Goal: Information Seeking & Learning: Check status

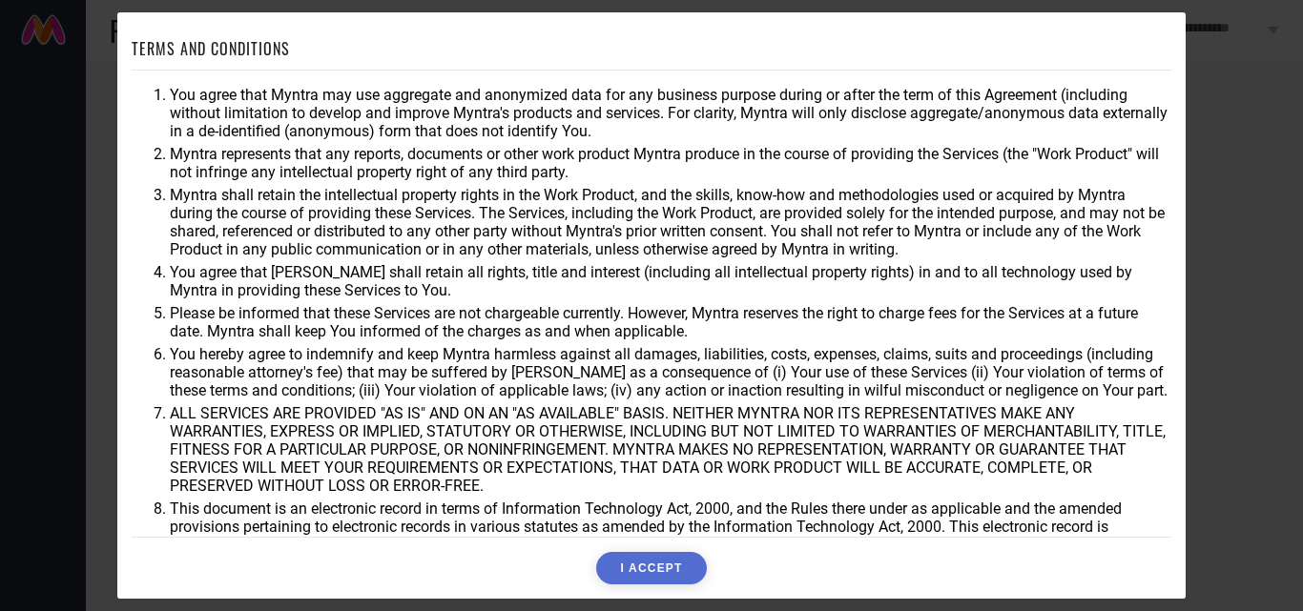
scroll to position [103, 0]
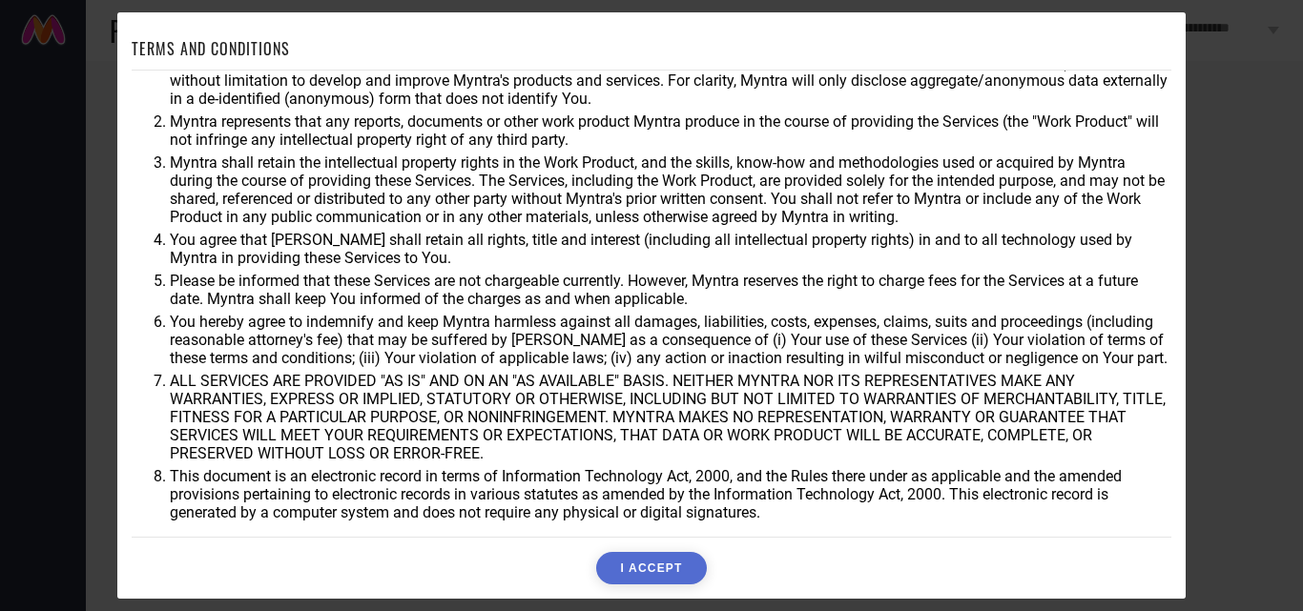
click at [656, 567] on button "I ACCEPT" at bounding box center [651, 568] width 110 height 32
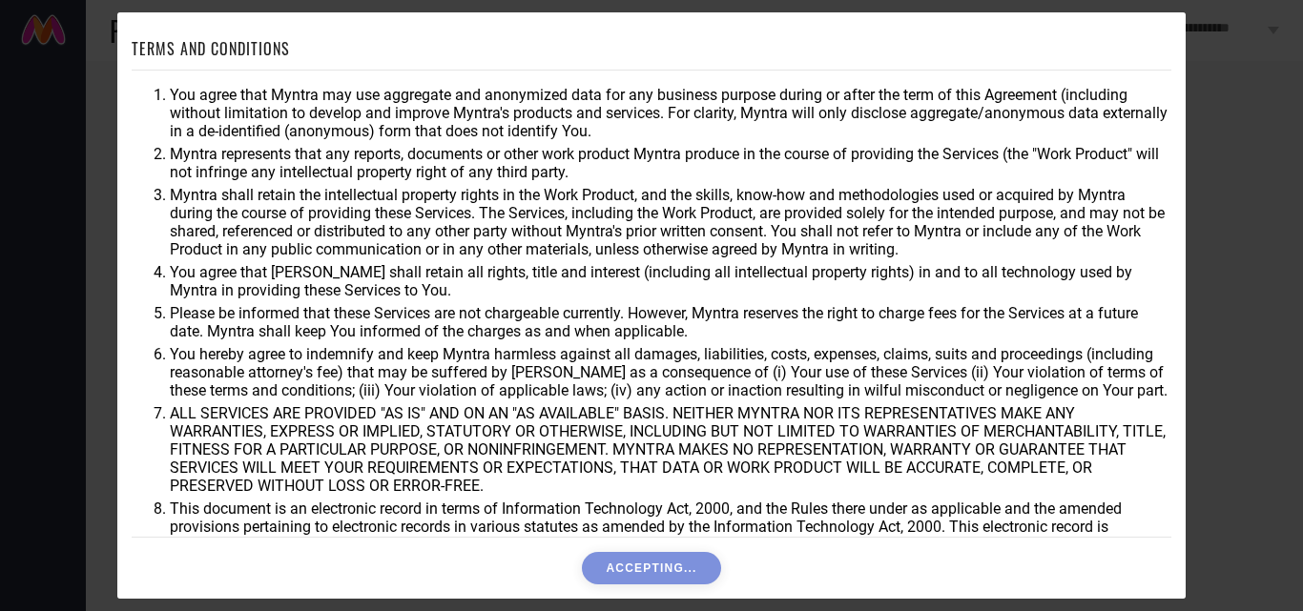
drag, startPoint x: 1163, startPoint y: 308, endPoint x: 1165, endPoint y: 271, distance: 37.2
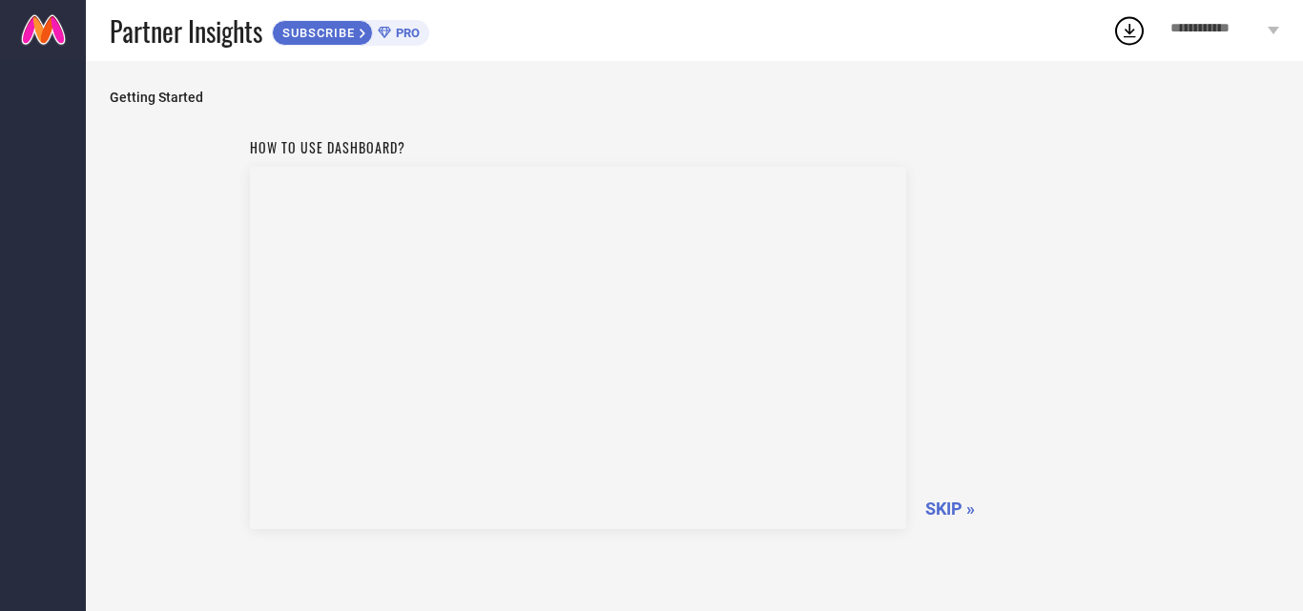
scroll to position [61919, 0]
click at [946, 504] on span "SKIP »" at bounding box center [950, 509] width 50 height 20
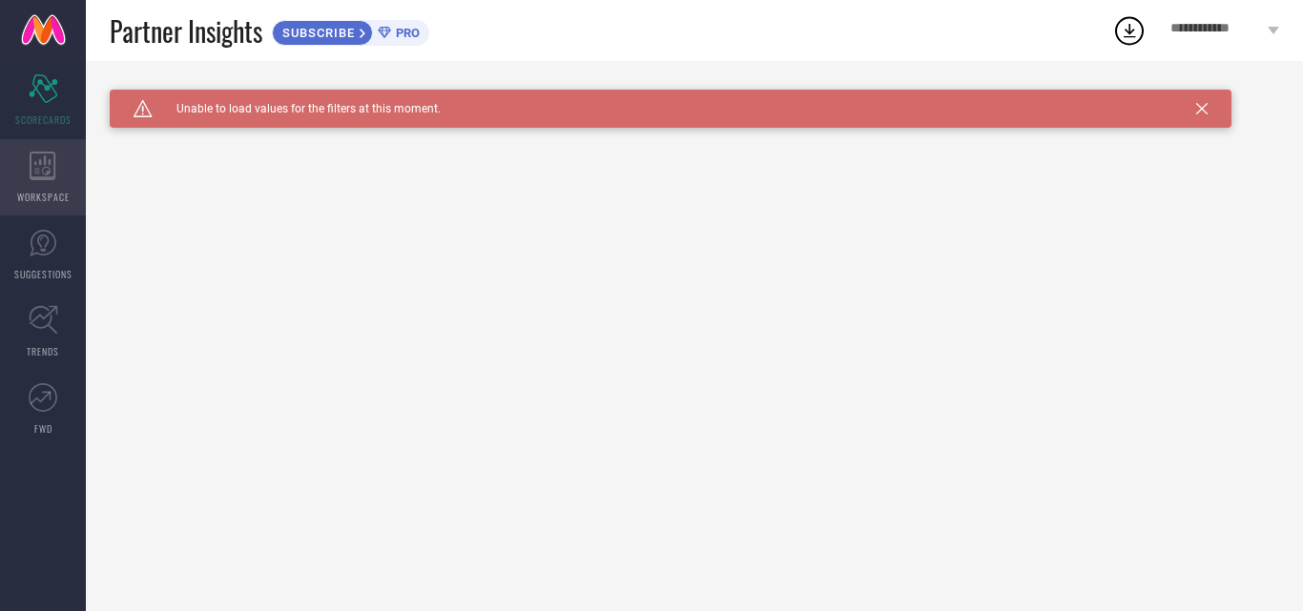
click at [31, 187] on div "WORKSPACE" at bounding box center [43, 177] width 86 height 76
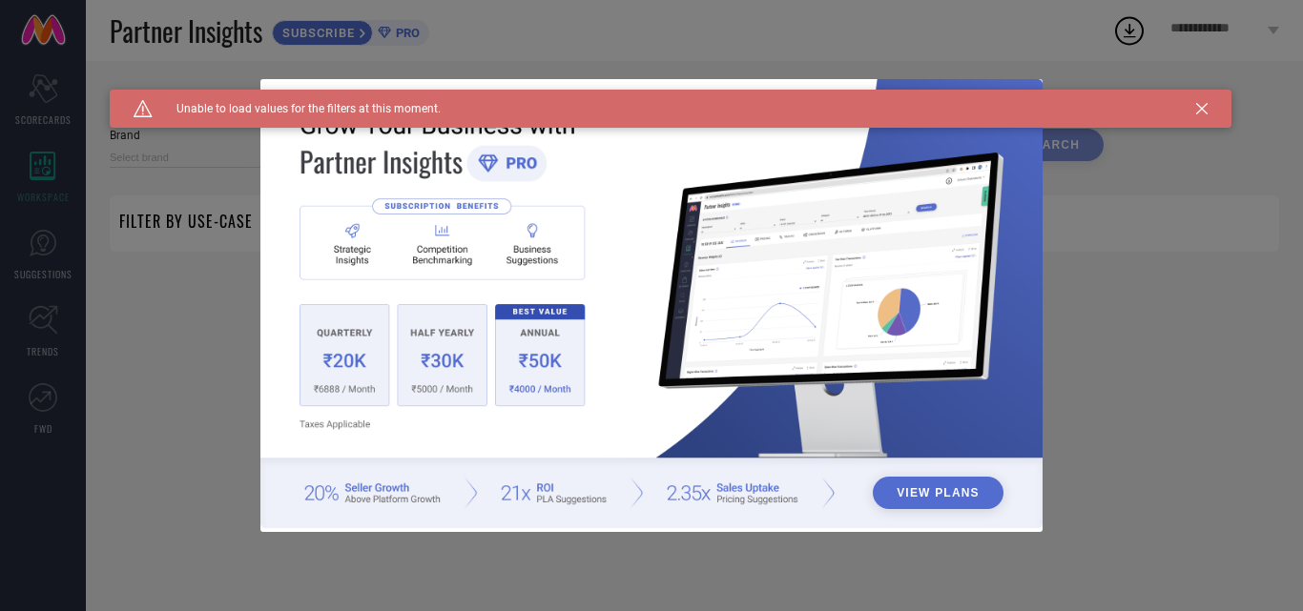
type input "1 STOP FASHION"
type input "All"
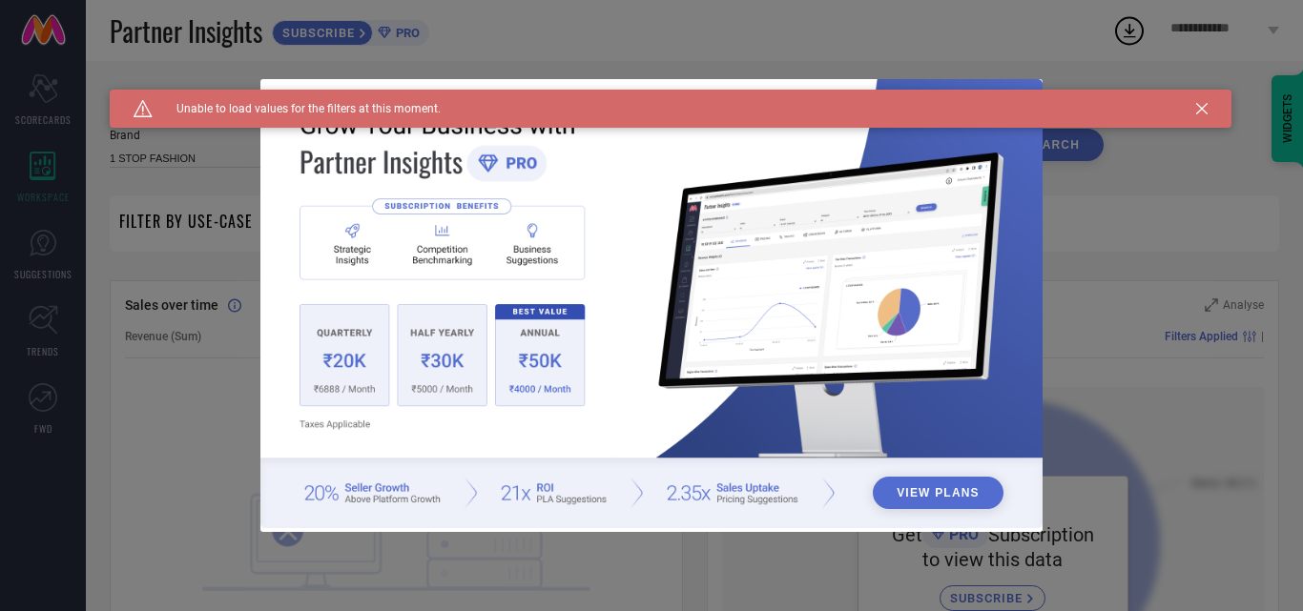
click at [1204, 102] on div "Caution Created with Sketch. Unable to load values for the filters at this mome…" at bounding box center [671, 109] width 1122 height 38
